Goal: Task Accomplishment & Management: Use online tool/utility

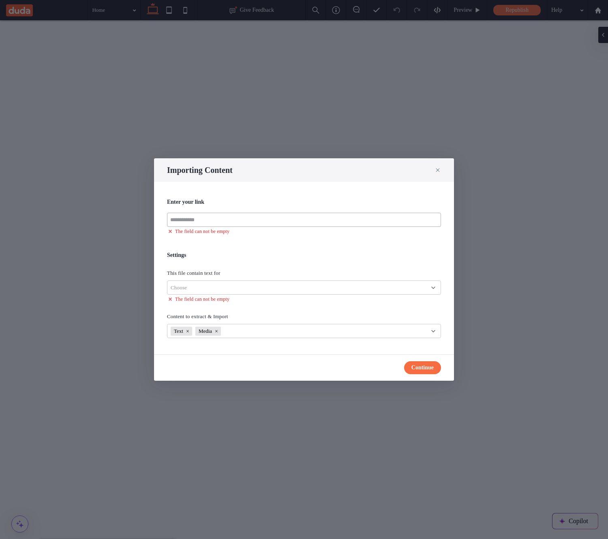
click at [273, 224] on input at bounding box center [304, 220] width 274 height 14
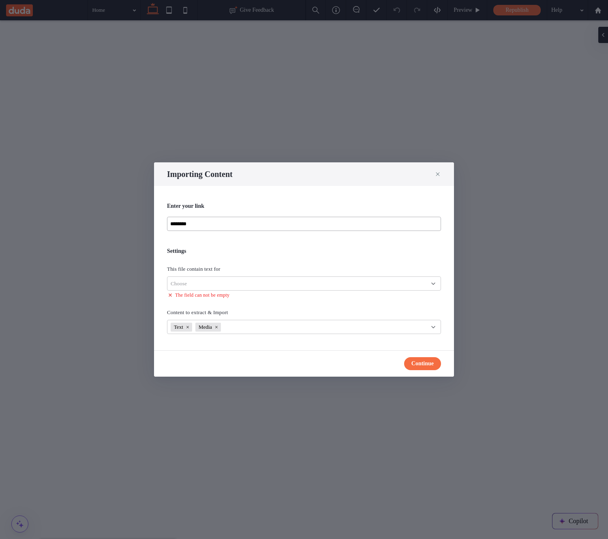
type input "********"
click at [298, 283] on div "Choose" at bounding box center [301, 283] width 261 height 8
click at [243, 302] on div "Link’s exact page" at bounding box center [304, 297] width 273 height 14
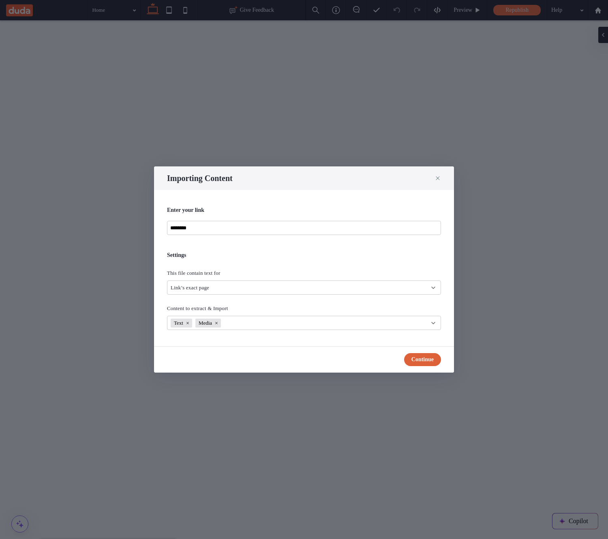
click at [421, 360] on button "Continue" at bounding box center [422, 359] width 37 height 13
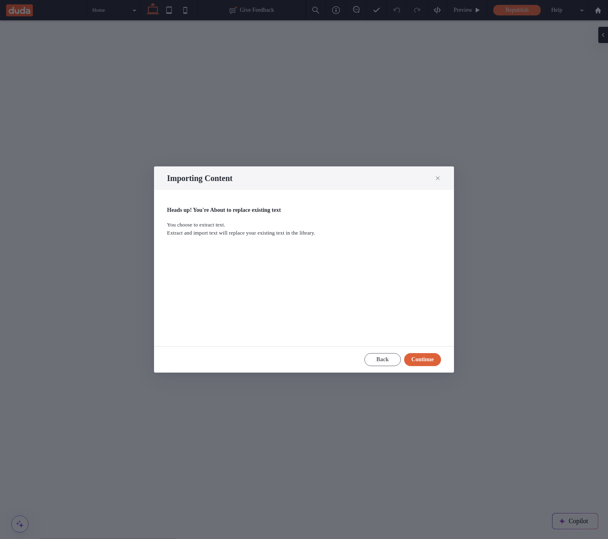
click at [421, 360] on button "Continue" at bounding box center [422, 359] width 37 height 13
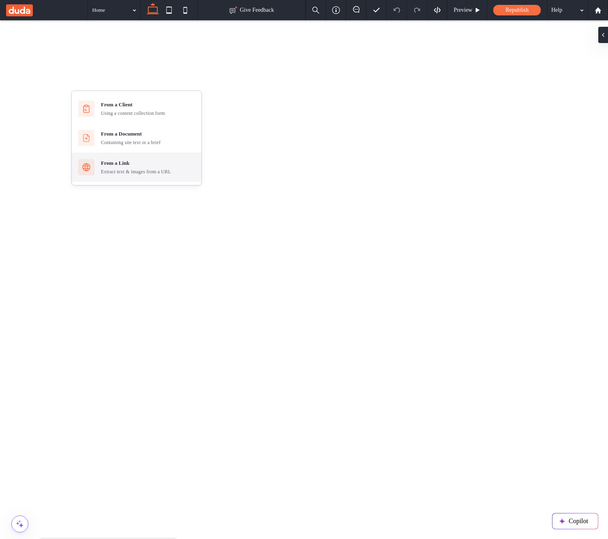
click at [131, 170] on div "Extract text & images from a URL" at bounding box center [148, 171] width 94 height 7
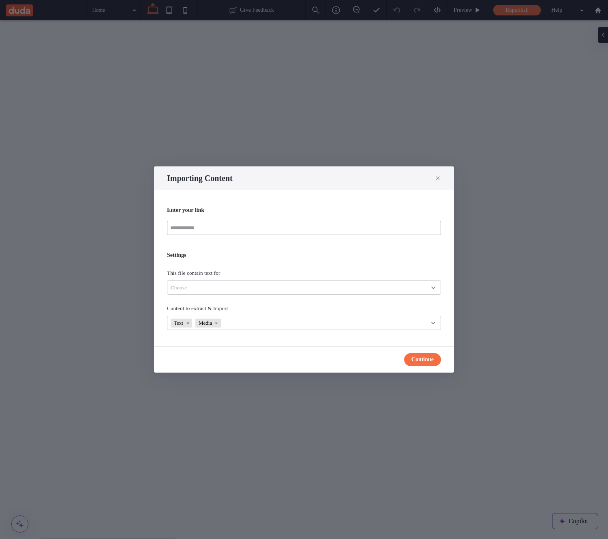
click at [272, 231] on input at bounding box center [304, 228] width 274 height 14
type input "********"
click at [271, 288] on div "Choose" at bounding box center [301, 288] width 261 height 8
click at [254, 305] on div "Link’s exact page" at bounding box center [304, 301] width 273 height 14
click at [408, 358] on button "Continue" at bounding box center [422, 359] width 37 height 13
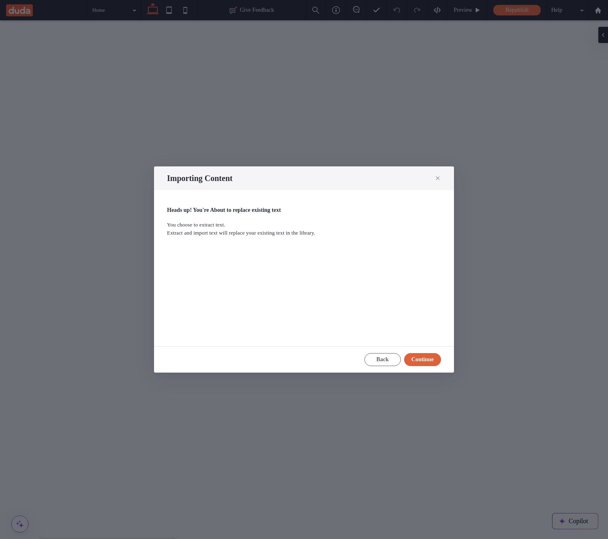
click at [412, 359] on button "Continue" at bounding box center [422, 359] width 37 height 13
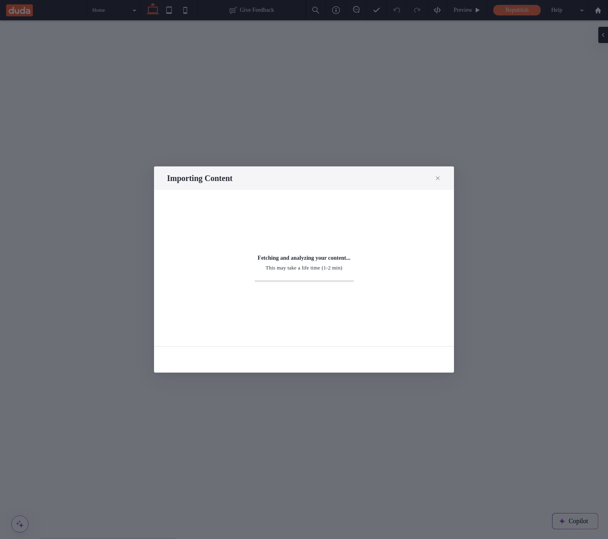
click at [511, 115] on div "Importing Content Fetching and analyzing your content... This may take a life t…" at bounding box center [304, 269] width 608 height 539
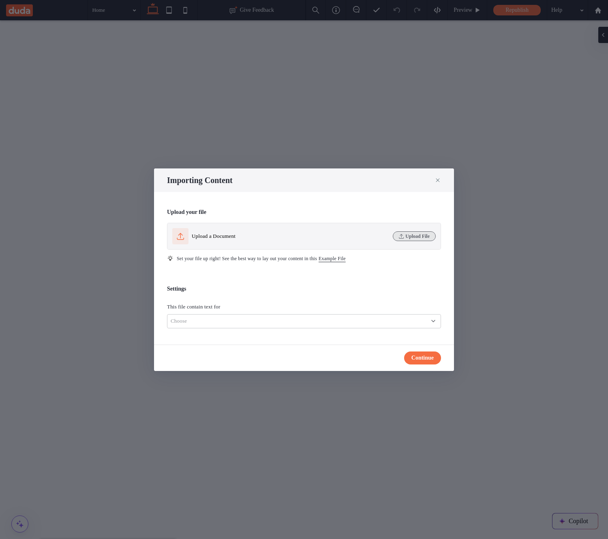
click at [418, 236] on button "Upload File" at bounding box center [414, 236] width 43 height 10
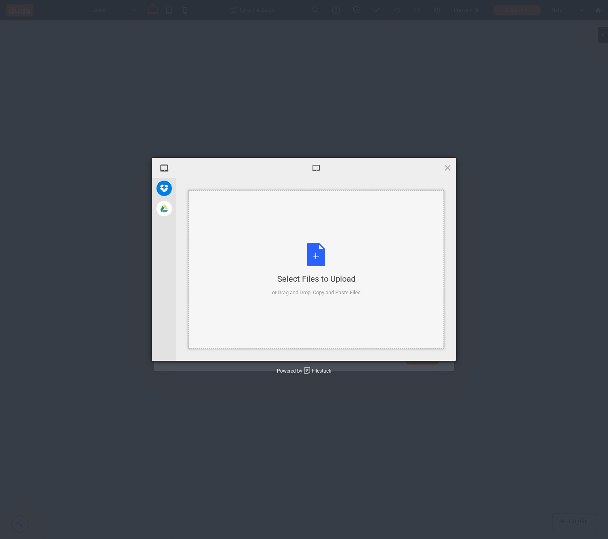
click at [364, 250] on div "Select Files to Upload or Drag and Drop, Copy and Paste Files" at bounding box center [317, 269] width 256 height 158
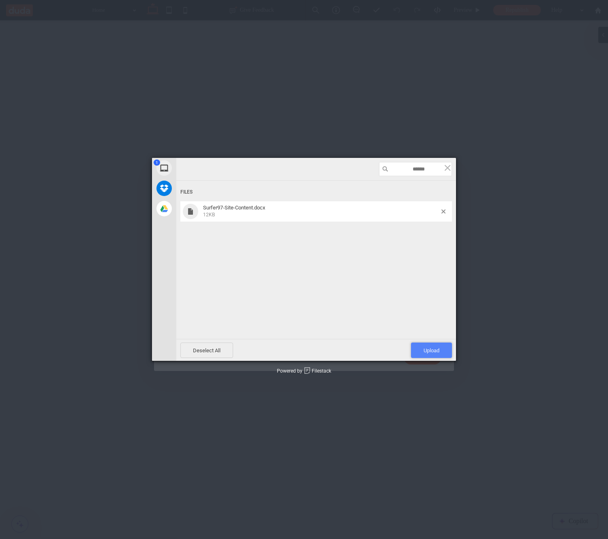
click at [434, 350] on span "Upload 1" at bounding box center [432, 350] width 16 height 6
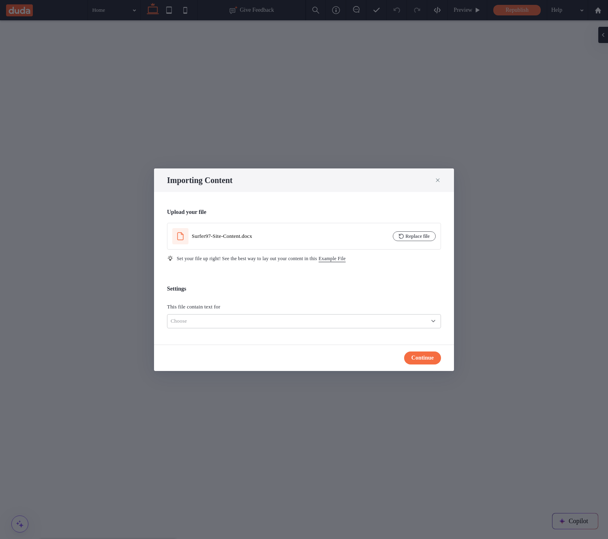
click at [235, 321] on div "Choose" at bounding box center [301, 321] width 261 height 8
click at [239, 335] on div "Only one page" at bounding box center [304, 335] width 273 height 14
click at [242, 319] on div "Only one page" at bounding box center [301, 321] width 261 height 8
click at [234, 346] on div "Several pages" at bounding box center [304, 349] width 273 height 14
click at [416, 360] on button "Continue" at bounding box center [422, 357] width 37 height 13
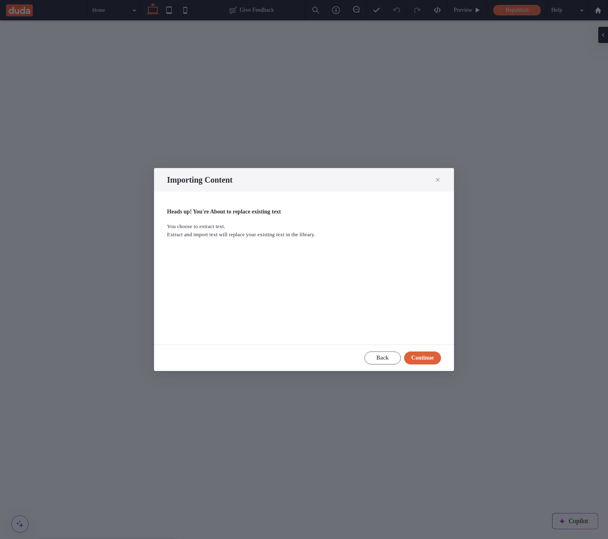
click at [416, 360] on button "Continue" at bounding box center [422, 357] width 37 height 13
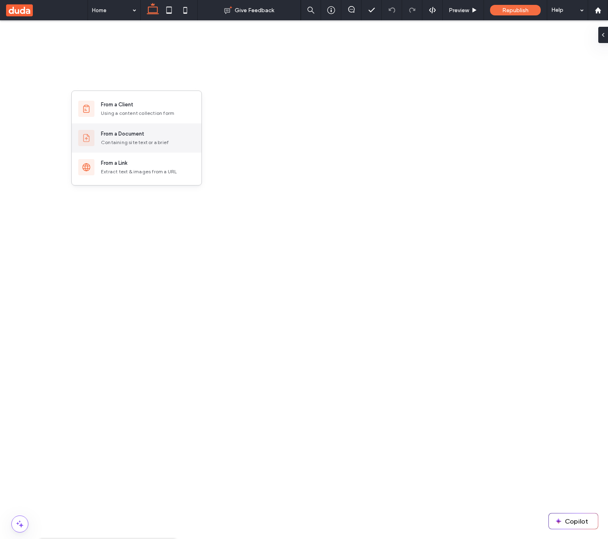
click at [145, 143] on div "Containing site text or a brief" at bounding box center [148, 142] width 94 height 7
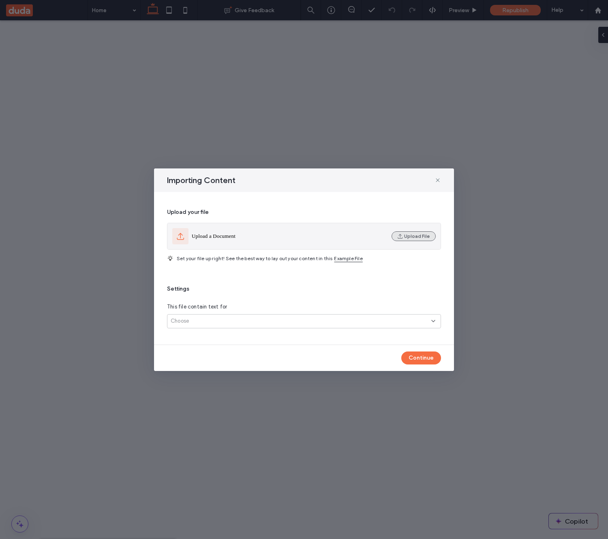
click at [403, 236] on icon "button" at bounding box center [400, 236] width 6 height 6
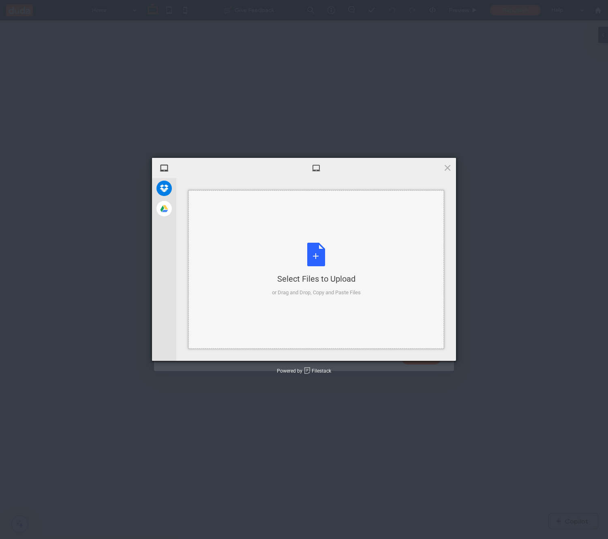
click at [272, 247] on div "Select Files to Upload or Drag and Drop, Copy and Paste Files" at bounding box center [316, 270] width 89 height 54
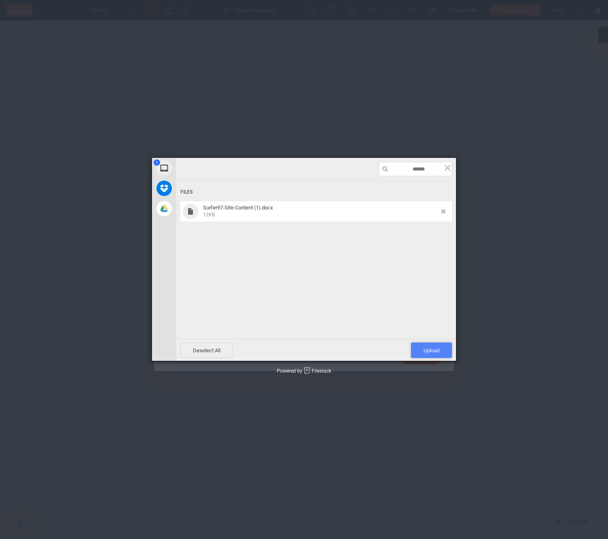
click at [437, 346] on span "Upload 1" at bounding box center [431, 349] width 41 height 15
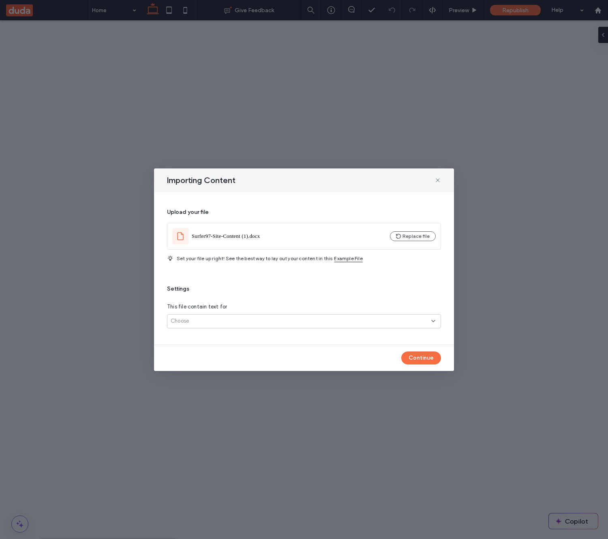
click at [328, 316] on div "Choose" at bounding box center [304, 321] width 274 height 14
click at [312, 349] on div "Several pages" at bounding box center [304, 349] width 273 height 14
click at [415, 357] on button "Continue" at bounding box center [422, 357] width 40 height 13
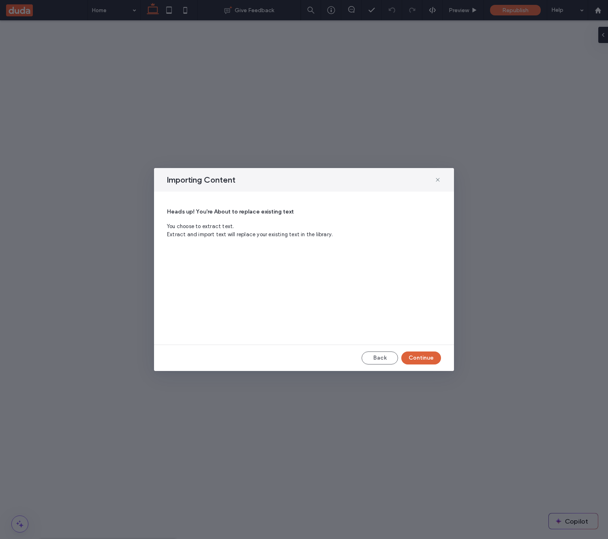
click at [415, 357] on button "Continue" at bounding box center [422, 357] width 40 height 13
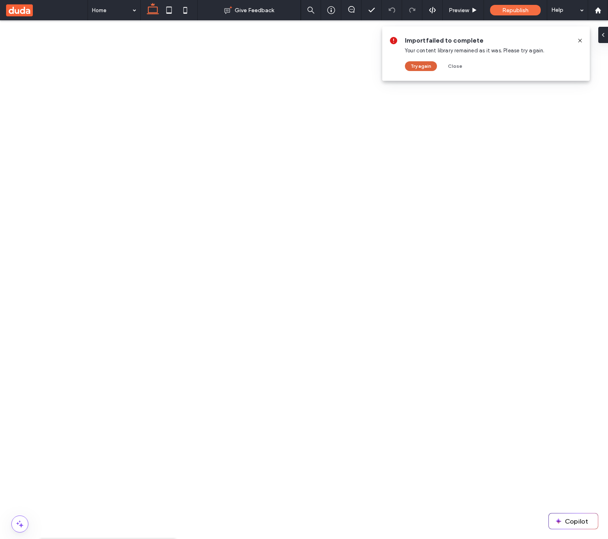
click at [424, 65] on button "Try again" at bounding box center [421, 66] width 32 height 10
click at [455, 70] on button "Close" at bounding box center [454, 66] width 29 height 10
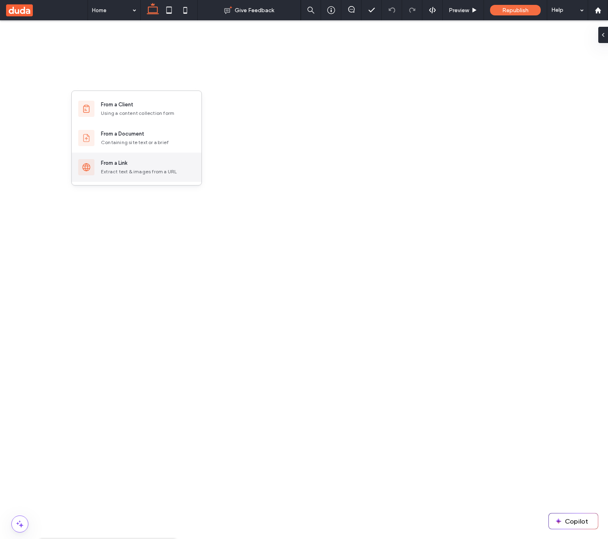
click at [146, 166] on div "From a Link" at bounding box center [148, 163] width 94 height 8
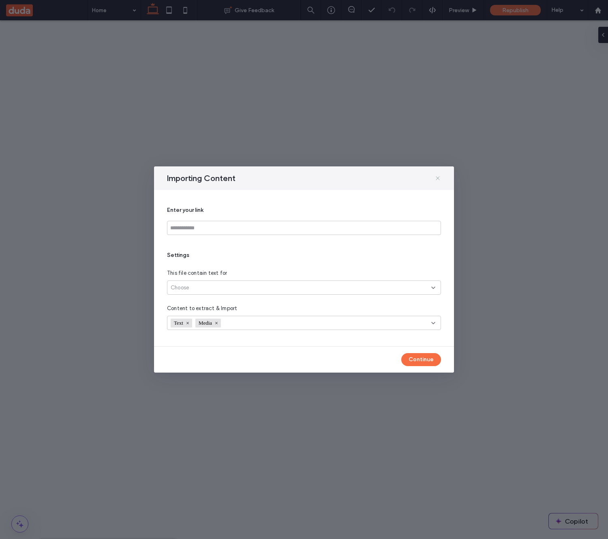
click at [439, 178] on icon at bounding box center [438, 178] width 6 height 6
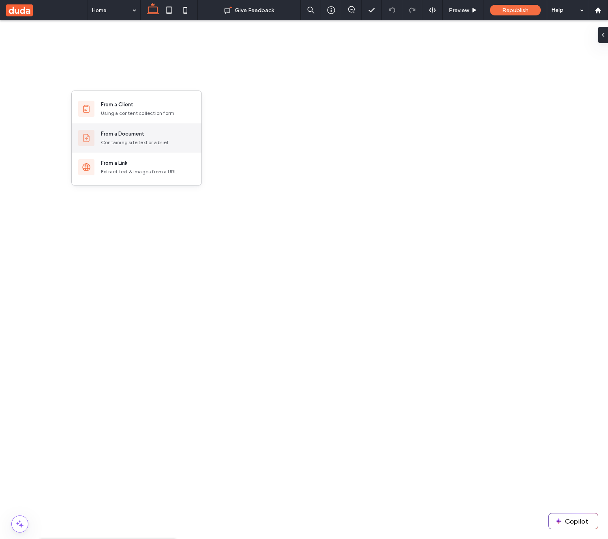
click at [136, 135] on div "From a Document" at bounding box center [122, 134] width 43 height 8
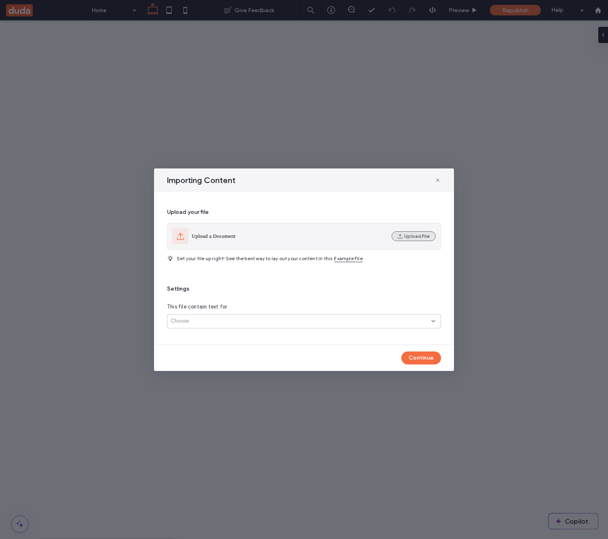
click at [405, 233] on button "Upload File" at bounding box center [414, 236] width 44 height 10
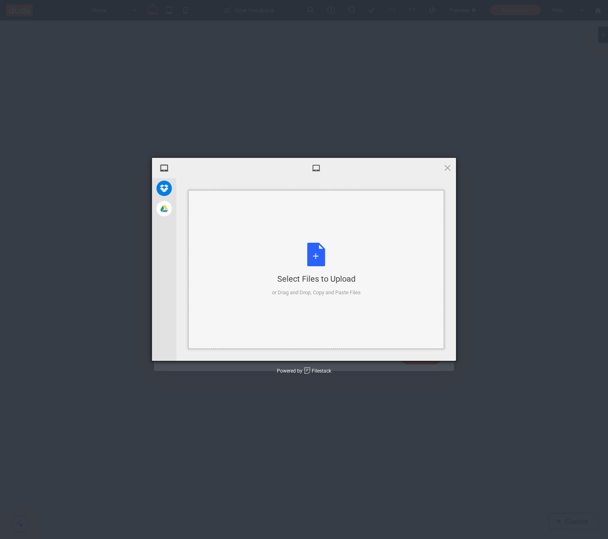
click at [329, 256] on div "Select Files to Upload or Drag and Drop, Copy and Paste Files" at bounding box center [316, 270] width 89 height 54
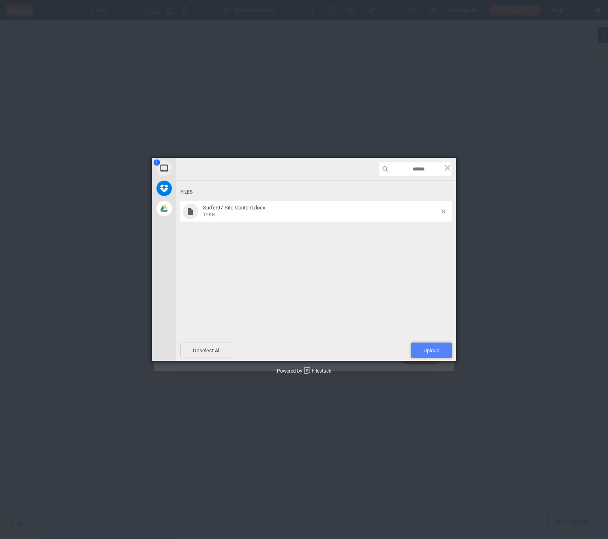
click at [431, 348] on span "Upload 1" at bounding box center [432, 350] width 16 height 6
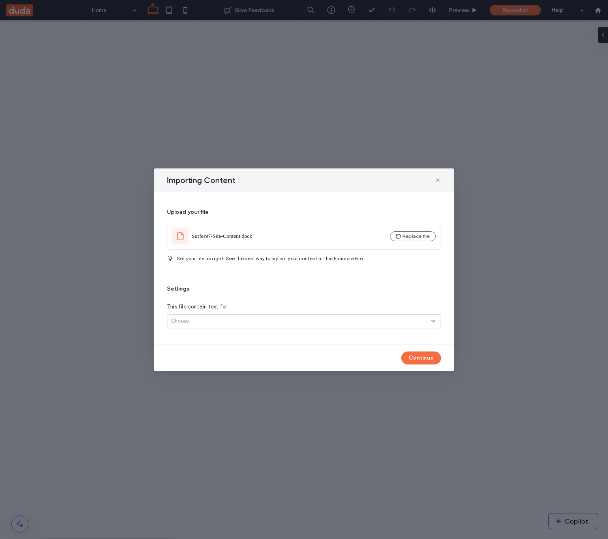
click at [323, 318] on div "Choose" at bounding box center [301, 321] width 261 height 8
click at [302, 348] on div "Several pages" at bounding box center [304, 349] width 273 height 14
click at [397, 319] on div "Several pages" at bounding box center [301, 321] width 261 height 8
click at [359, 337] on div "Only one page" at bounding box center [304, 335] width 273 height 14
click at [427, 359] on button "Continue" at bounding box center [422, 357] width 40 height 13
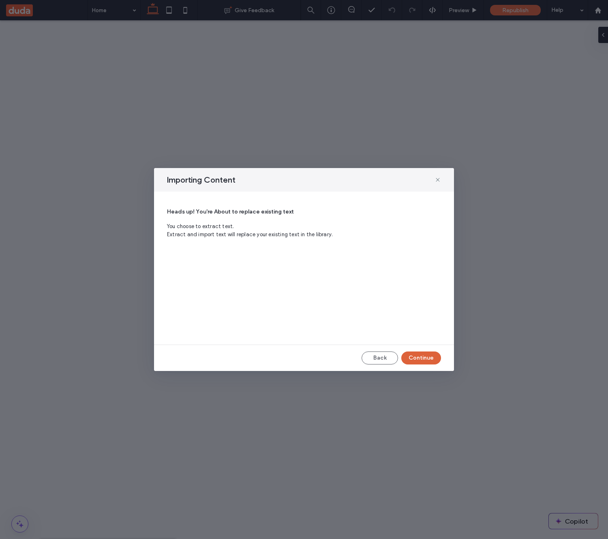
click at [420, 359] on button "Continue" at bounding box center [422, 357] width 40 height 13
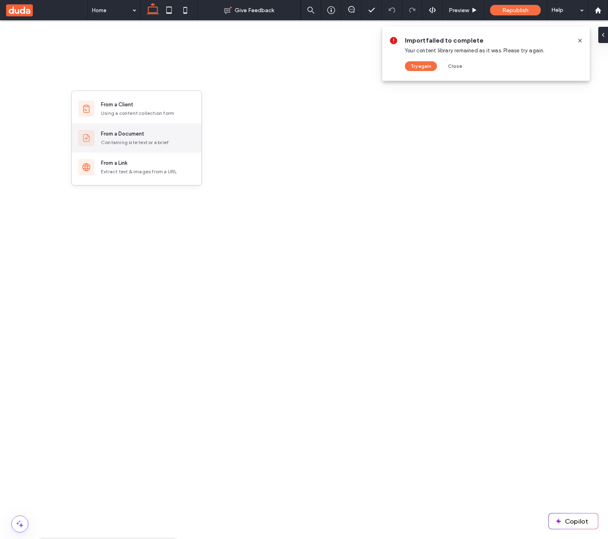
click at [131, 135] on div "From a Document" at bounding box center [122, 134] width 43 height 8
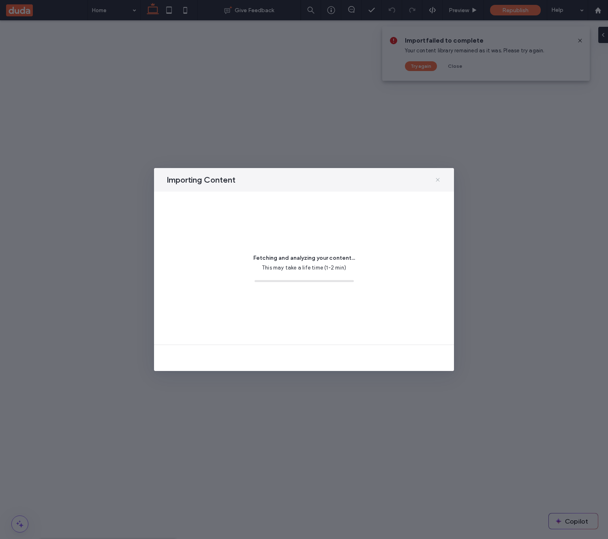
click at [436, 180] on icon at bounding box center [438, 179] width 6 height 6
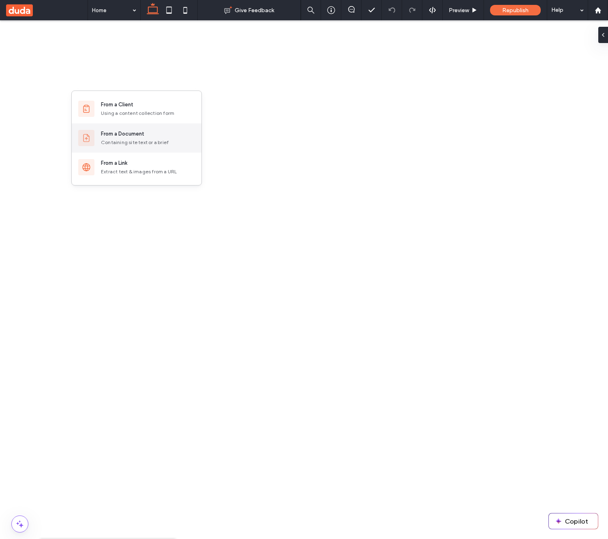
click at [144, 142] on div "Containing site text or a brief" at bounding box center [148, 142] width 94 height 7
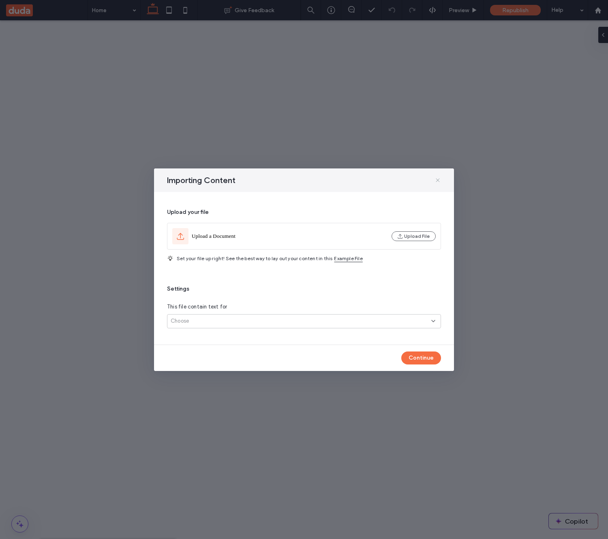
click at [437, 181] on icon at bounding box center [438, 180] width 6 height 6
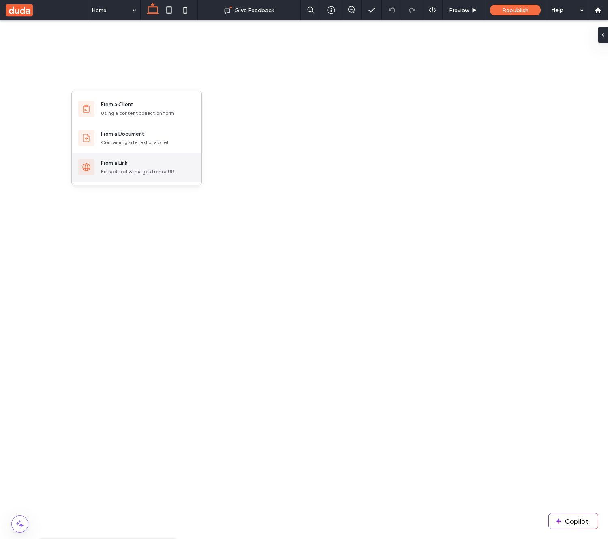
click at [131, 169] on div "Extract text & images from a URL" at bounding box center [148, 171] width 94 height 7
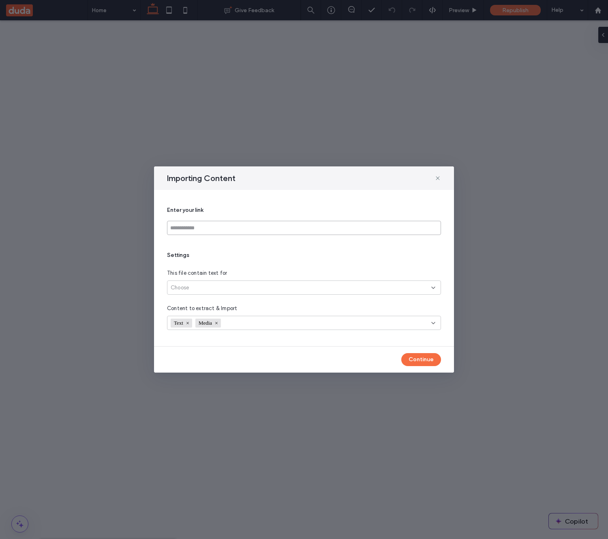
click at [299, 223] on input at bounding box center [304, 228] width 274 height 14
type input "**********"
click at [340, 288] on div "Choose" at bounding box center [301, 288] width 261 height 8
click at [317, 302] on div "Link’s exact page" at bounding box center [304, 301] width 273 height 14
click at [417, 357] on button "Continue" at bounding box center [422, 359] width 40 height 13
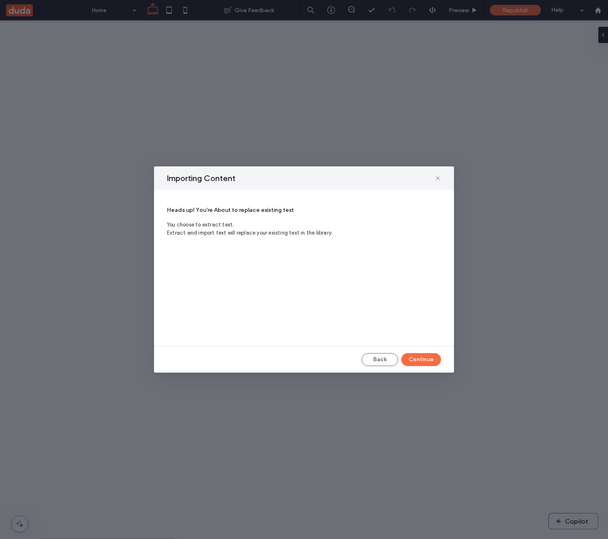
click at [420, 354] on button "Continue" at bounding box center [422, 359] width 40 height 13
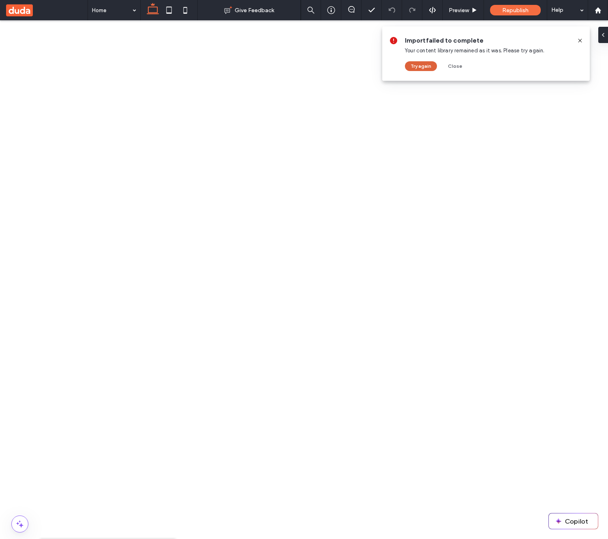
click at [413, 67] on button "Try again" at bounding box center [421, 66] width 32 height 10
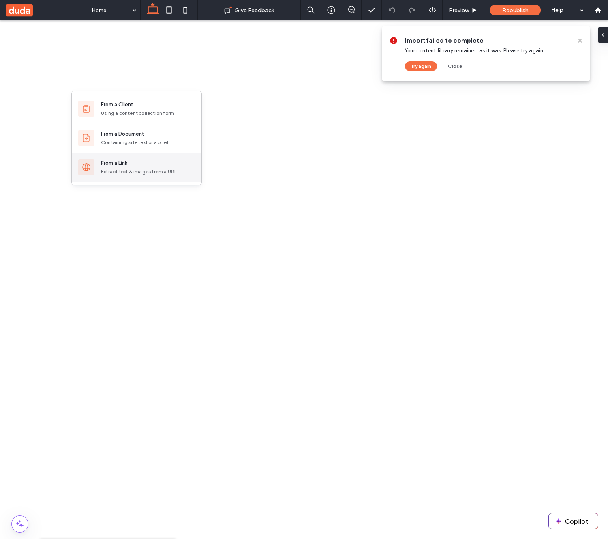
click at [131, 167] on div "From a Link Extract text & images from a URL" at bounding box center [148, 167] width 94 height 16
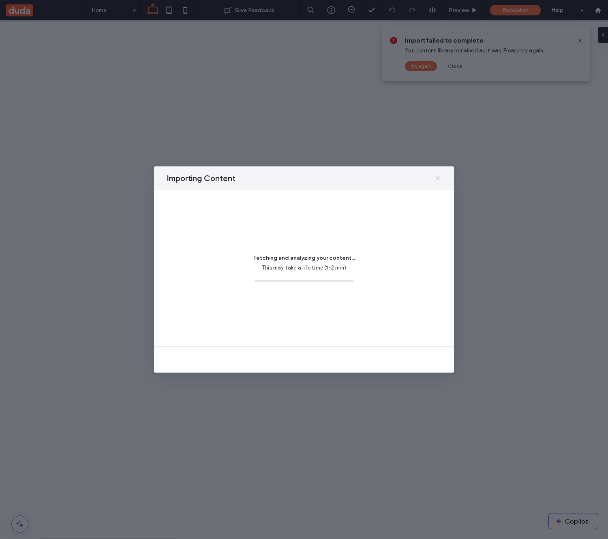
click at [436, 179] on icon at bounding box center [438, 178] width 6 height 6
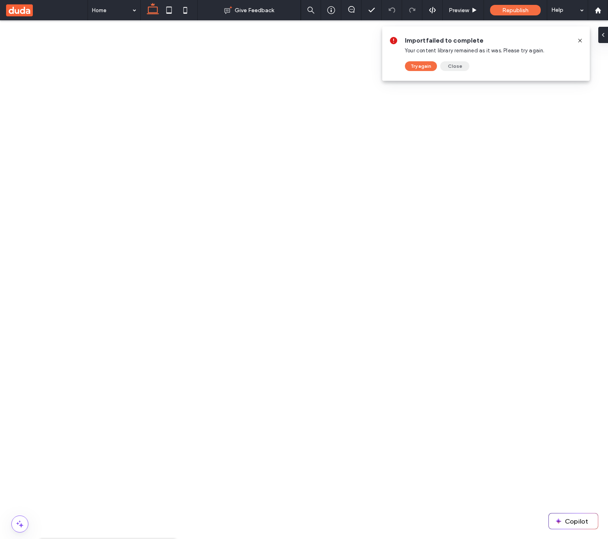
drag, startPoint x: 455, startPoint y: 68, endPoint x: 368, endPoint y: 63, distance: 86.9
click at [455, 68] on button "Close" at bounding box center [454, 66] width 29 height 10
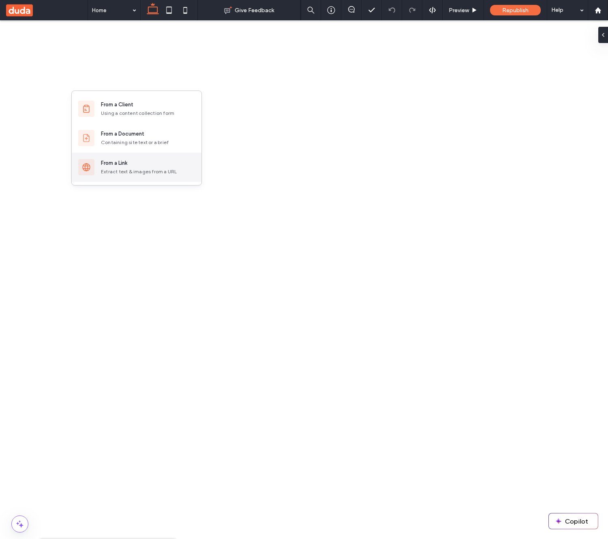
click at [123, 165] on div "From a Link" at bounding box center [114, 163] width 26 height 8
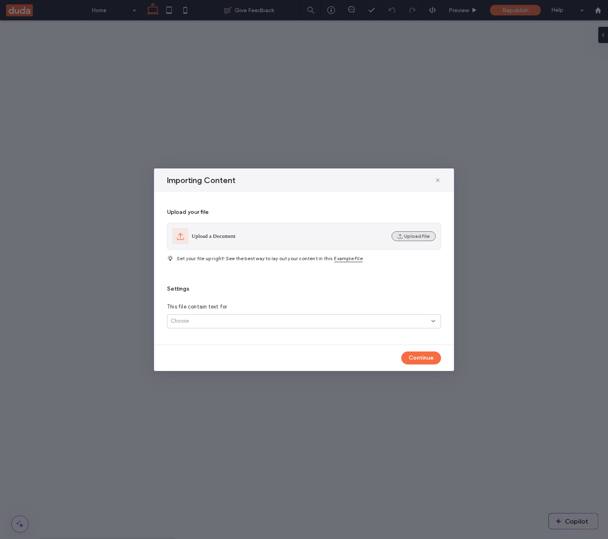
click at [410, 238] on button "Upload File" at bounding box center [414, 236] width 44 height 10
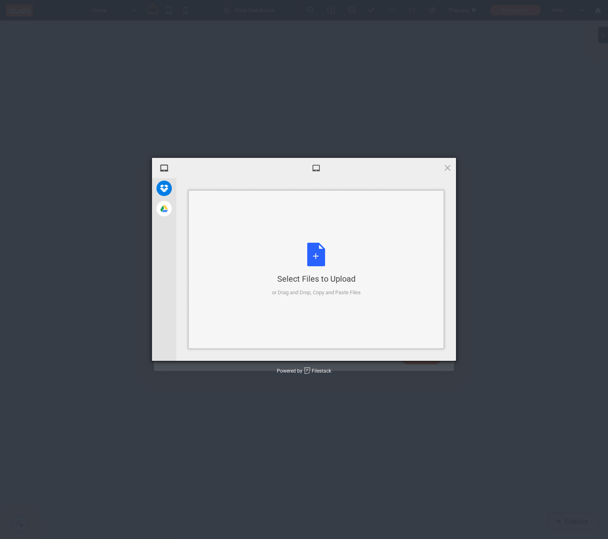
click at [307, 237] on div "Select Files to Upload or Drag and Drop, Copy and Paste Files" at bounding box center [317, 269] width 256 height 158
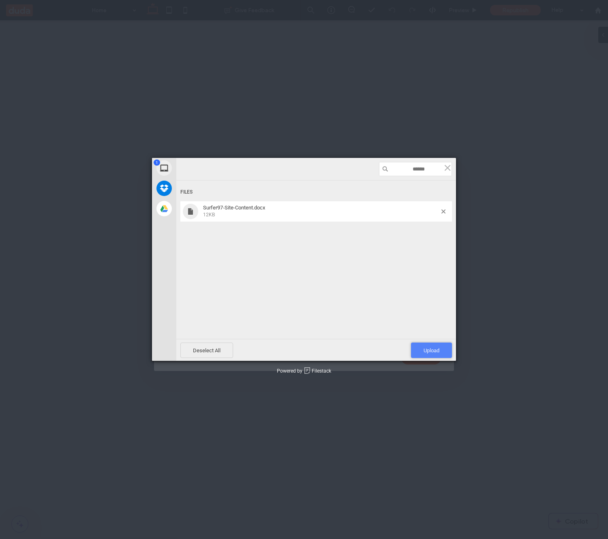
click at [434, 345] on span "Upload 1" at bounding box center [431, 349] width 41 height 15
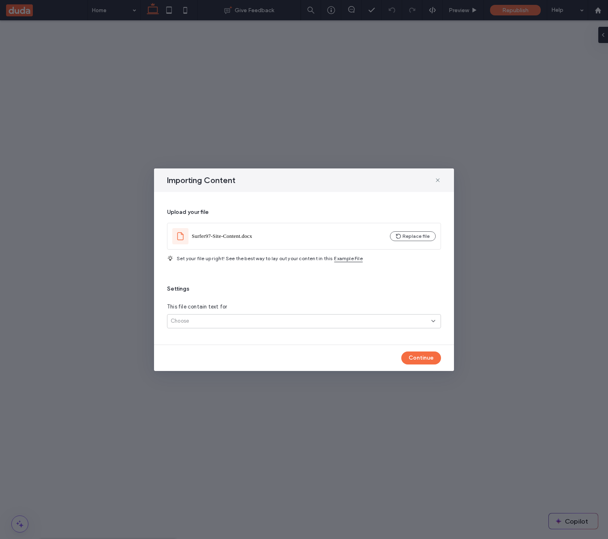
click at [314, 330] on div "Upload your file Surfer97-Site-Content.docx Replace file Set your file up right…" at bounding box center [304, 268] width 274 height 133
click at [314, 322] on div "Choose" at bounding box center [301, 321] width 261 height 8
click at [307, 346] on div "Several pages" at bounding box center [304, 349] width 273 height 14
click at [422, 358] on button "Continue" at bounding box center [422, 357] width 40 height 13
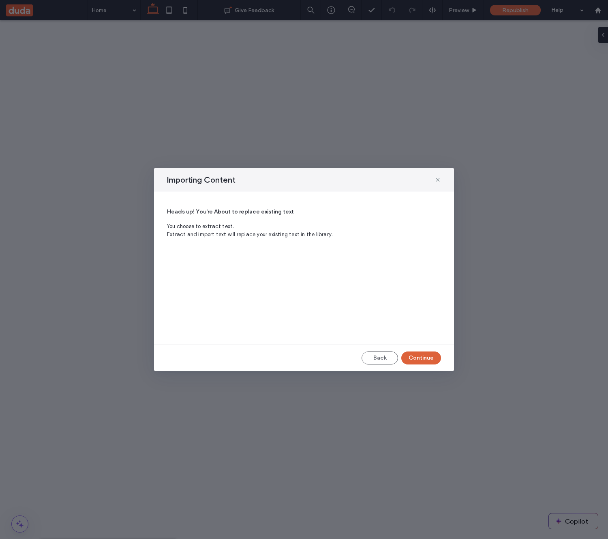
click at [425, 357] on button "Continue" at bounding box center [422, 357] width 40 height 13
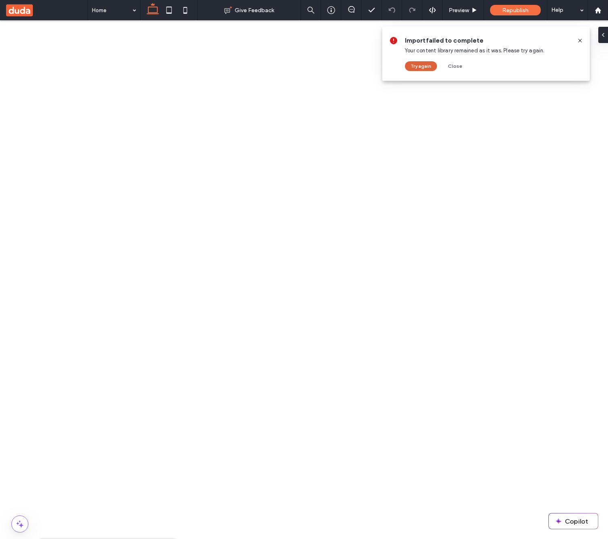
click at [422, 64] on button "Try again" at bounding box center [421, 66] width 32 height 10
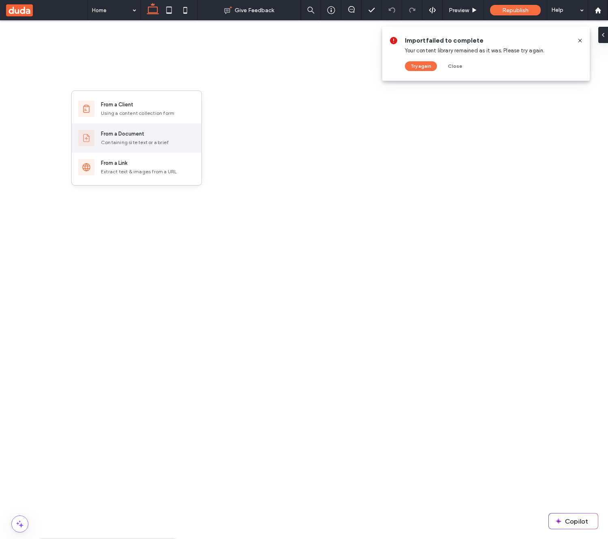
click at [135, 131] on div "From a Document" at bounding box center [122, 134] width 43 height 8
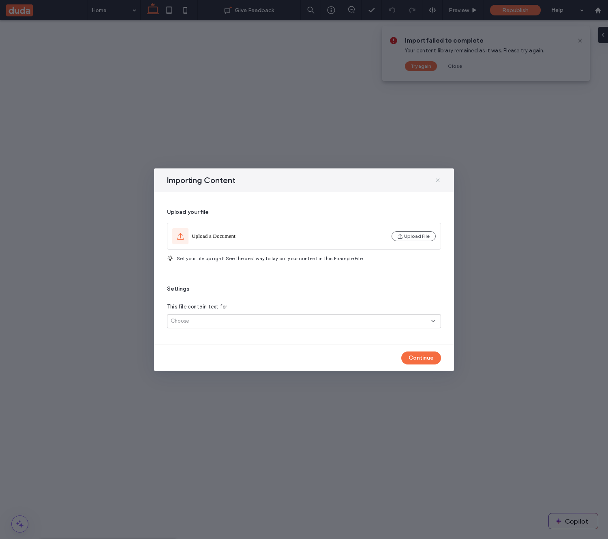
click at [437, 178] on icon at bounding box center [438, 180] width 6 height 6
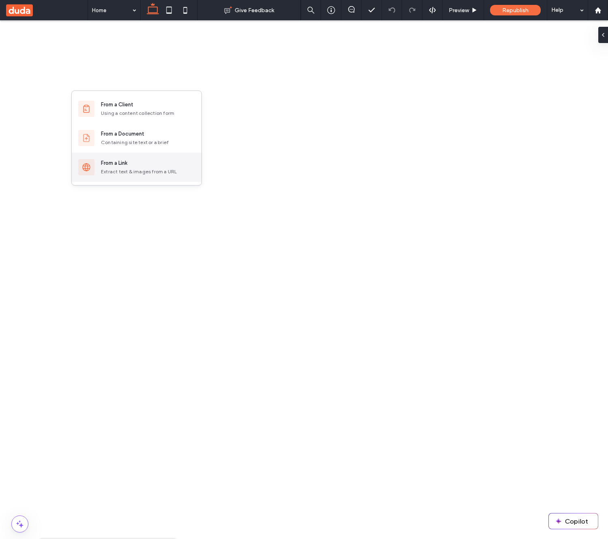
click at [135, 164] on div "From a Link" at bounding box center [148, 163] width 94 height 8
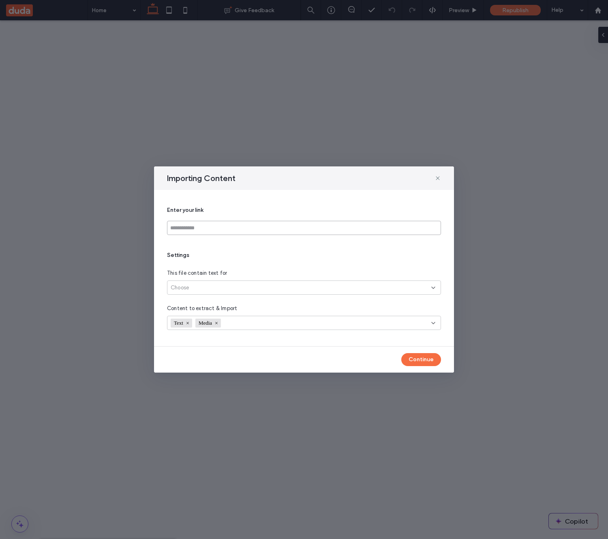
click at [260, 228] on input at bounding box center [304, 228] width 274 height 14
paste input "**********"
type input "**********"
click at [265, 287] on div "Choose" at bounding box center [301, 288] width 261 height 8
click at [254, 301] on div "Link’s exact page" at bounding box center [304, 301] width 273 height 14
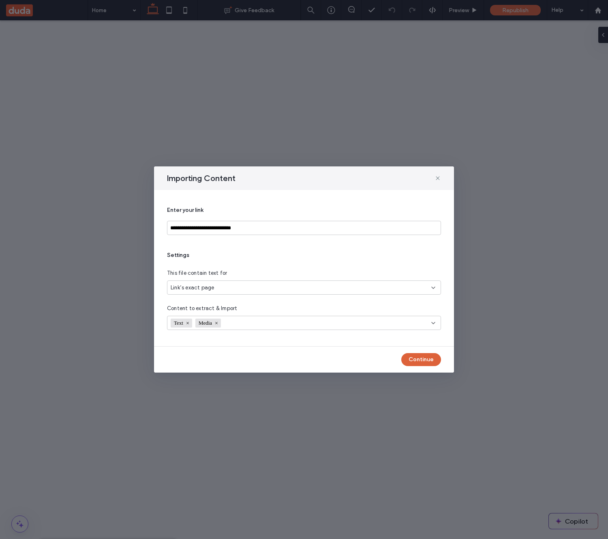
click at [420, 357] on button "Continue" at bounding box center [422, 359] width 40 height 13
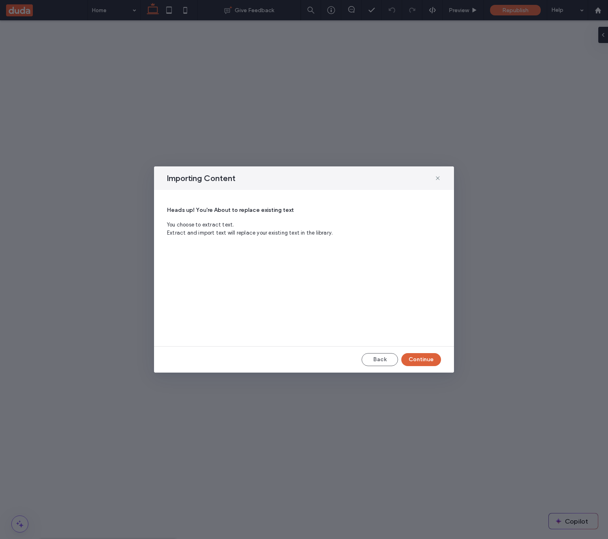
click at [430, 357] on button "Continue" at bounding box center [422, 359] width 40 height 13
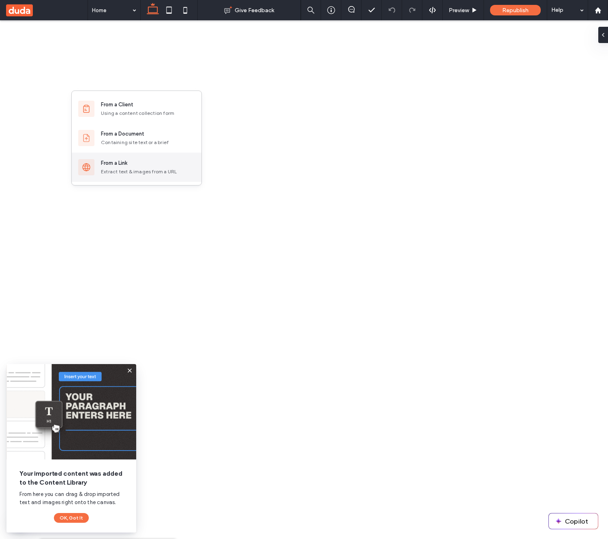
click at [139, 169] on div "Extract text & images from a URL" at bounding box center [148, 171] width 94 height 7
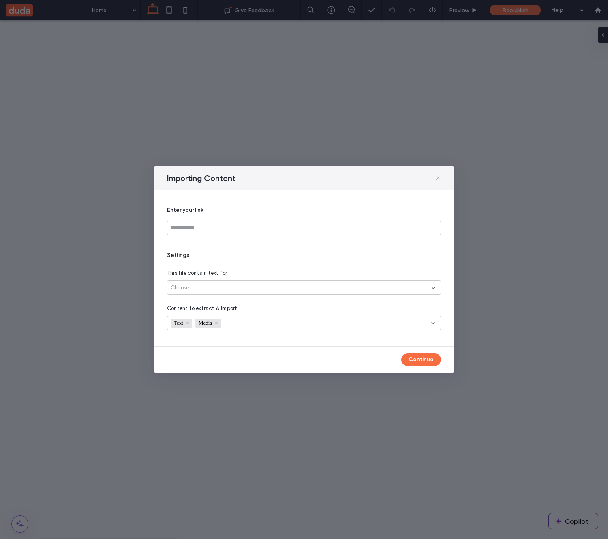
click at [437, 180] on icon at bounding box center [438, 178] width 6 height 6
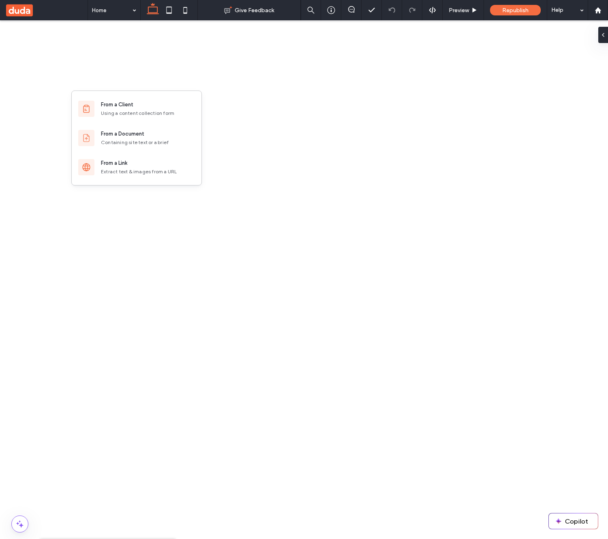
click at [138, 165] on div "From a Link" at bounding box center [148, 163] width 94 height 8
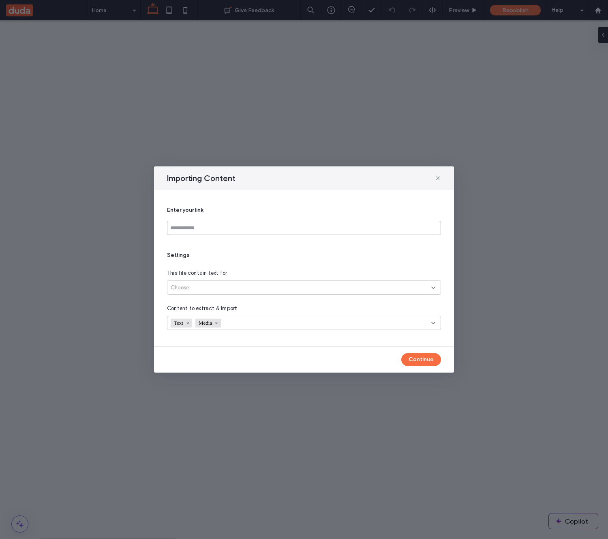
click at [244, 226] on input at bounding box center [304, 228] width 274 height 14
paste input "**********"
type input "**********"
click at [258, 290] on div "Choose" at bounding box center [301, 288] width 261 height 8
click at [254, 303] on div "Link’s exact page" at bounding box center [304, 301] width 273 height 14
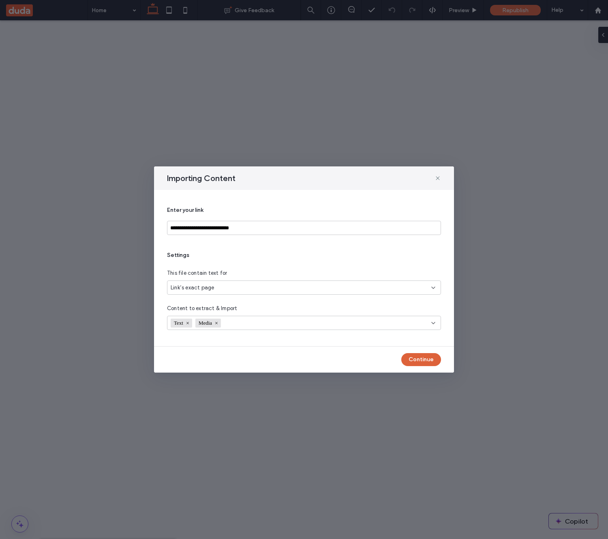
click at [431, 361] on button "Continue" at bounding box center [422, 359] width 40 height 13
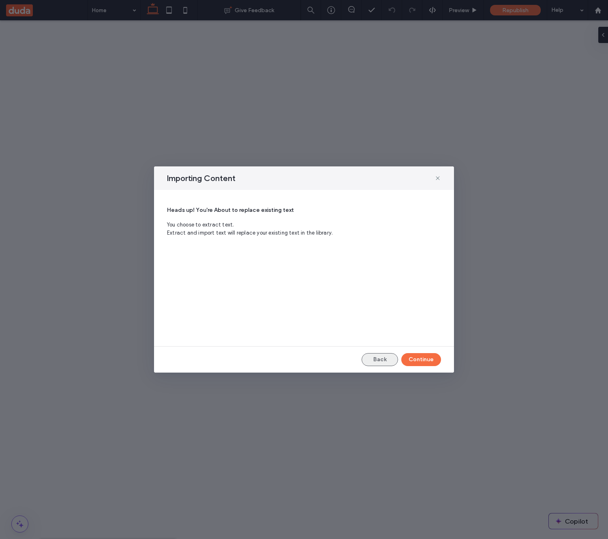
click at [380, 360] on button "Back" at bounding box center [380, 359] width 37 height 13
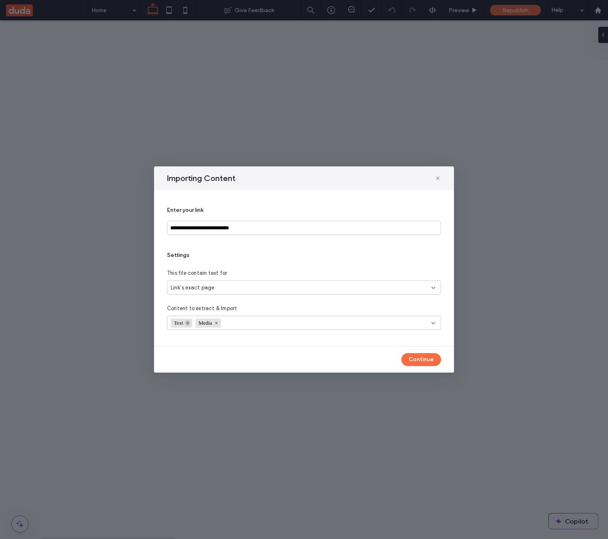
click at [190, 323] on icon at bounding box center [188, 323] width 4 height 4
click at [425, 360] on button "Continue" at bounding box center [422, 359] width 40 height 13
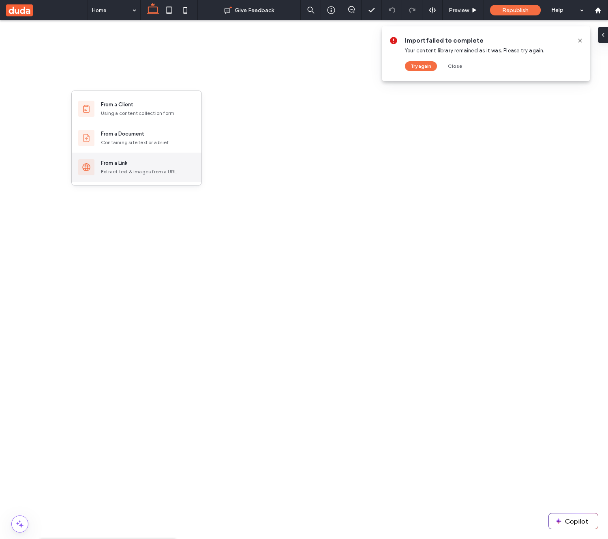
click at [139, 168] on div "Extract text & images from a URL" at bounding box center [148, 171] width 94 height 7
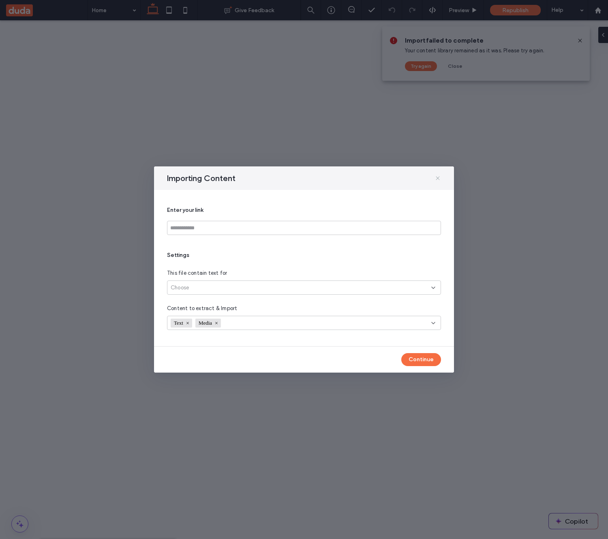
click at [439, 179] on icon at bounding box center [438, 178] width 6 height 6
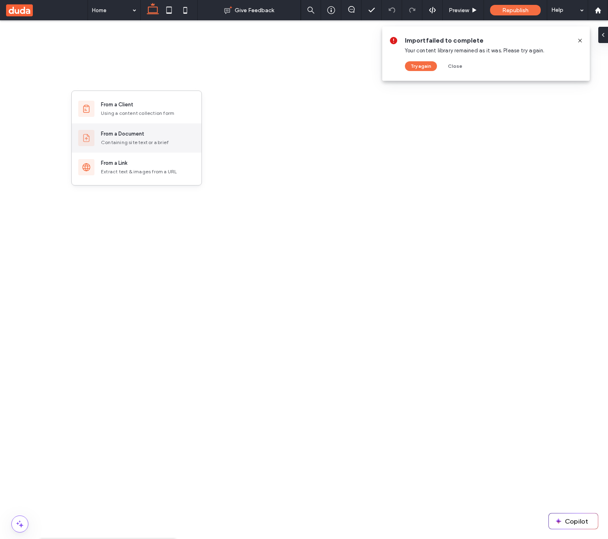
click at [125, 139] on div "Containing site text or a brief" at bounding box center [148, 142] width 94 height 7
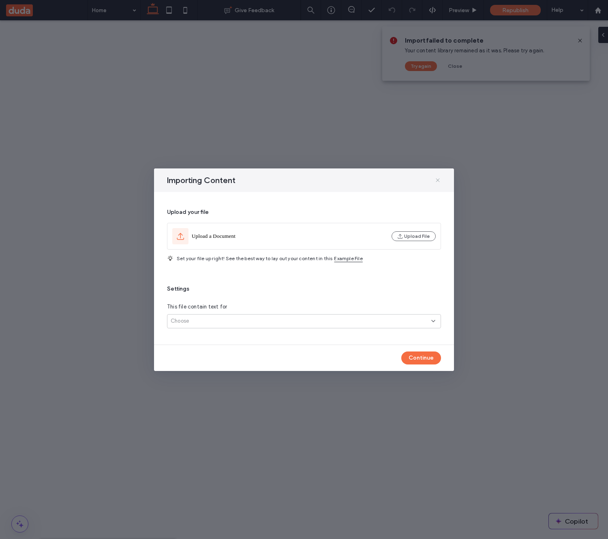
click at [435, 180] on icon at bounding box center [438, 180] width 6 height 6
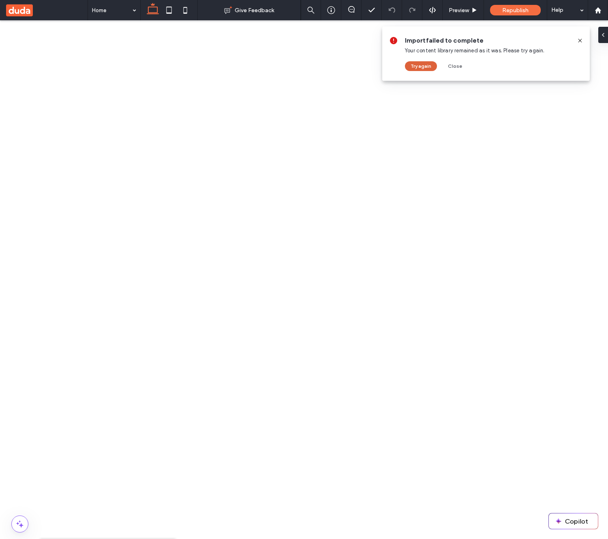
click at [432, 67] on button "Try again" at bounding box center [421, 66] width 32 height 10
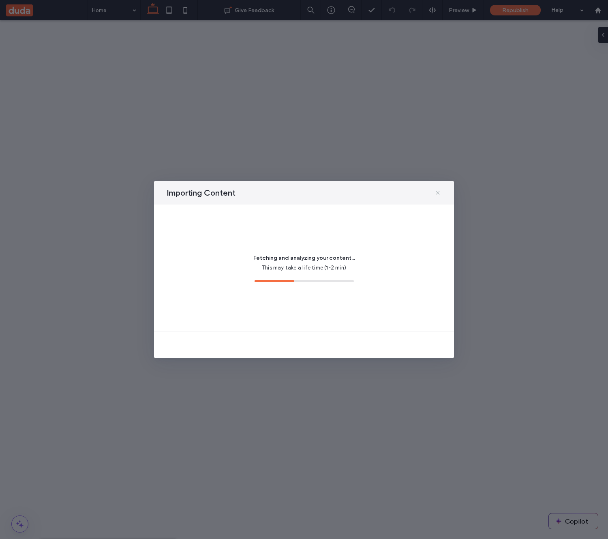
click at [438, 193] on use at bounding box center [438, 193] width 4 height 4
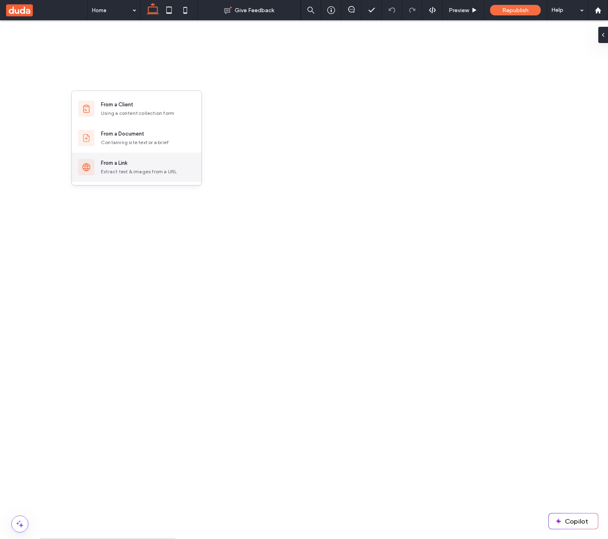
click at [144, 167] on div "From a Link" at bounding box center [148, 163] width 94 height 8
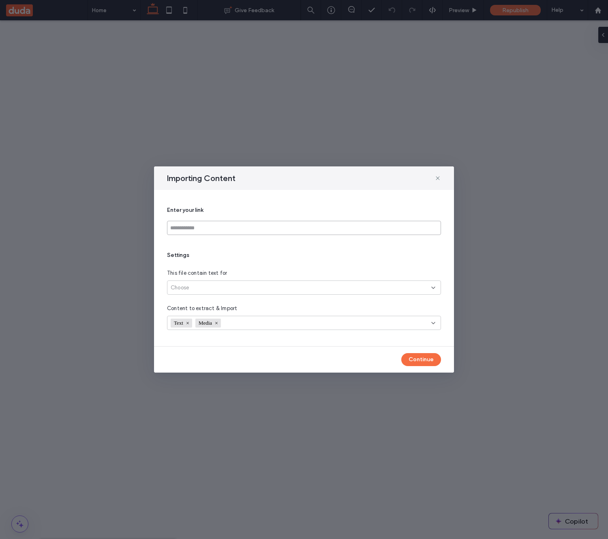
click at [201, 231] on input at bounding box center [304, 228] width 274 height 14
paste input "**********"
type input "**********"
click at [260, 284] on div "Choose" at bounding box center [301, 288] width 261 height 8
click at [260, 311] on div "All site’s pages (up to 30)" at bounding box center [304, 316] width 273 height 14
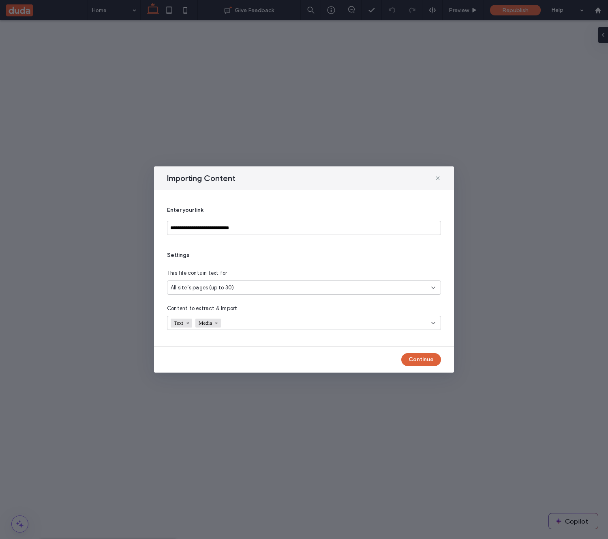
click at [416, 357] on button "Continue" at bounding box center [422, 359] width 40 height 13
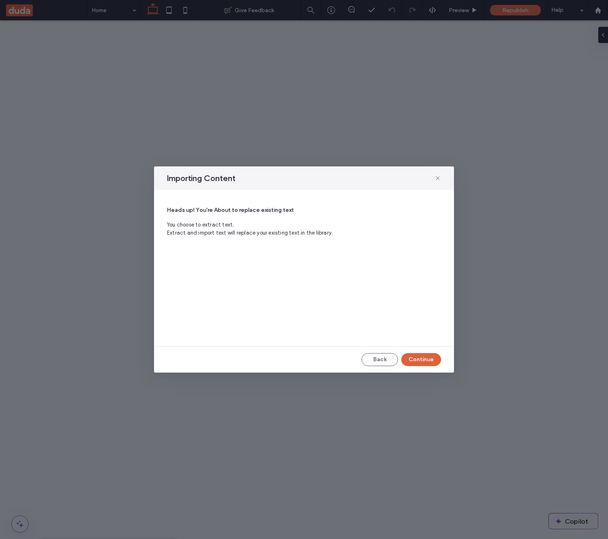
click at [416, 357] on button "Continue" at bounding box center [422, 359] width 40 height 13
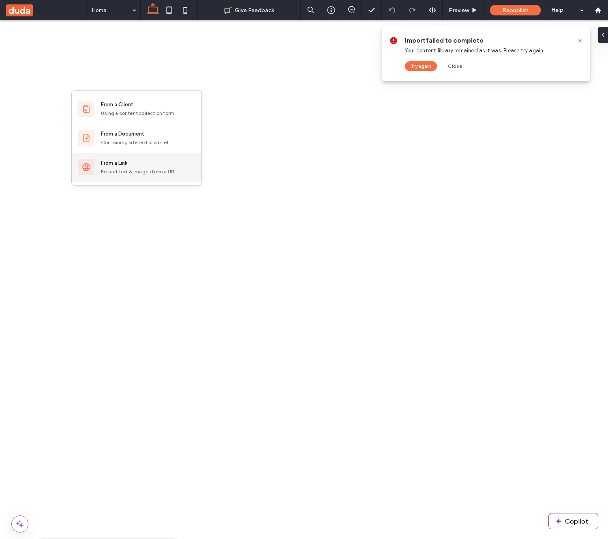
click at [130, 161] on div "From a Link" at bounding box center [148, 163] width 94 height 8
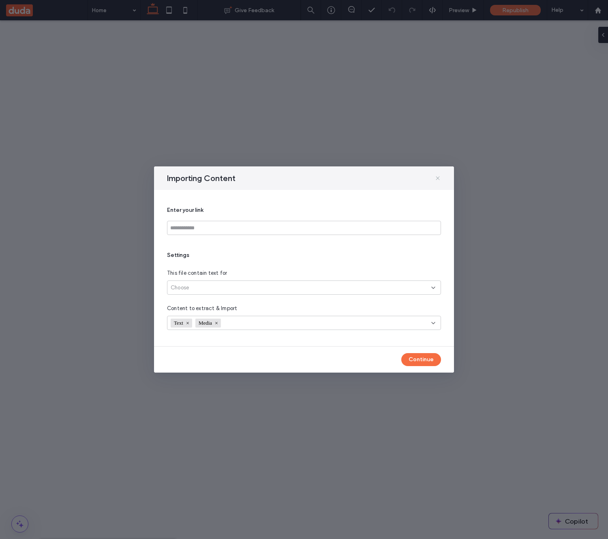
drag, startPoint x: 439, startPoint y: 178, endPoint x: 395, endPoint y: 158, distance: 47.9
click at [439, 178] on icon at bounding box center [438, 178] width 6 height 6
